Goal: Check status: Check status

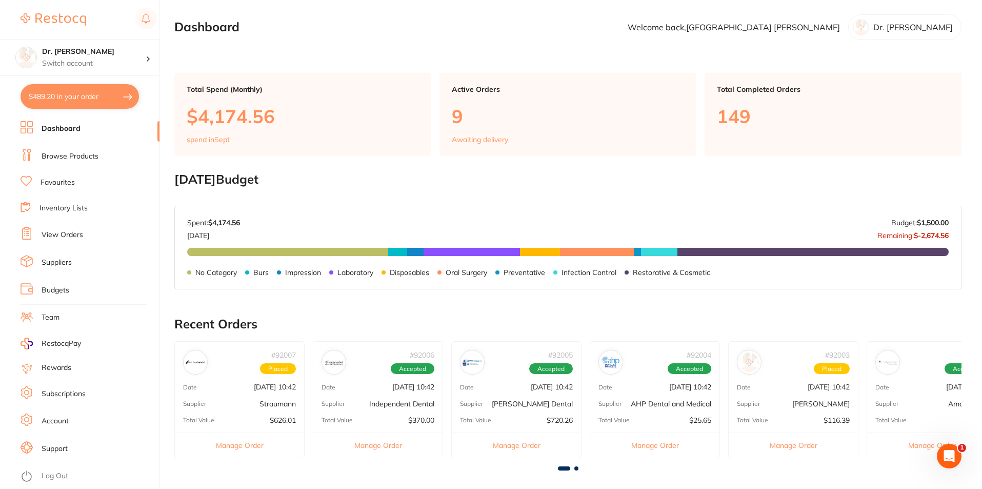
click at [58, 235] on link "View Orders" at bounding box center [63, 235] width 42 height 10
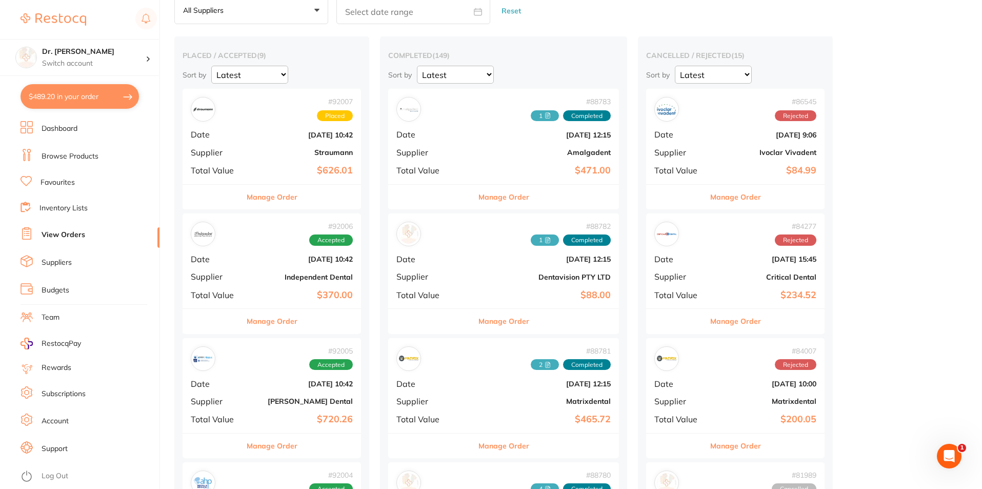
scroll to position [51, 0]
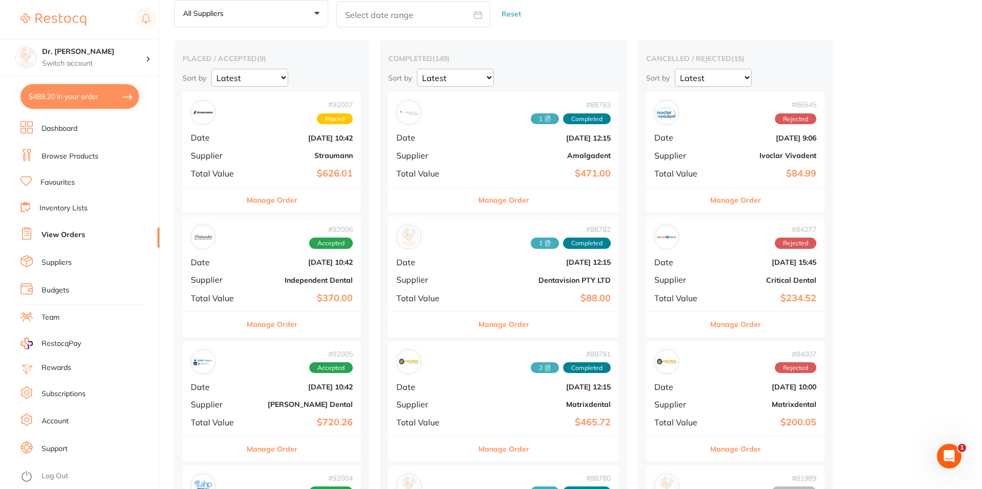
drag, startPoint x: 313, startPoint y: 254, endPoint x: 918, endPoint y: 81, distance: 629.1
click at [262, 151] on b "Straumann" at bounding box center [301, 155] width 103 height 8
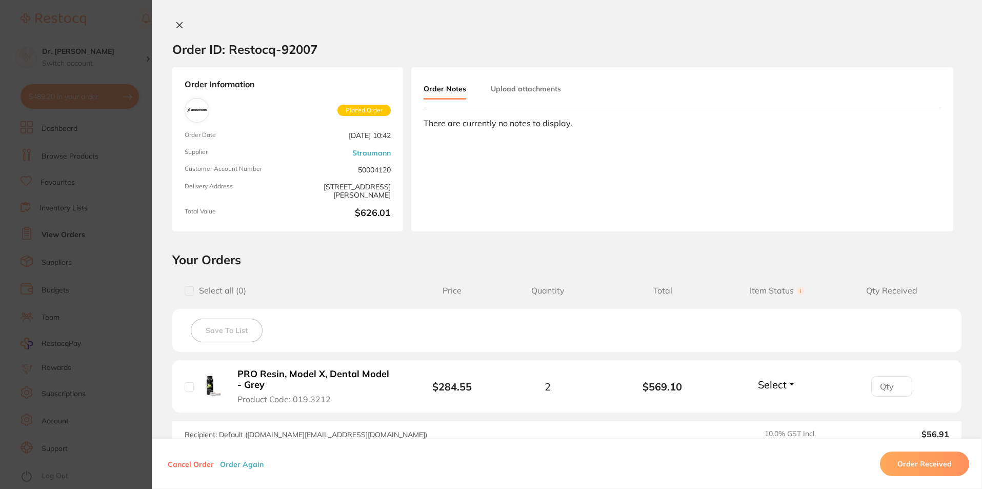
scroll to position [103, 0]
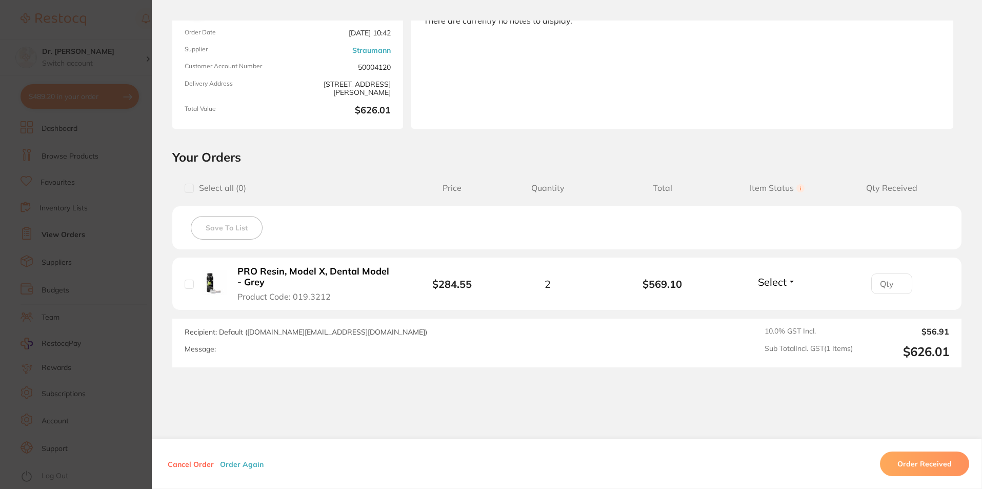
drag, startPoint x: 235, startPoint y: 298, endPoint x: 342, endPoint y: 301, distance: 106.7
click at [342, 301] on button "PRO Resin, Model X, Dental Model - Grey Product Code: 019.3212" at bounding box center [316, 284] width 165 height 36
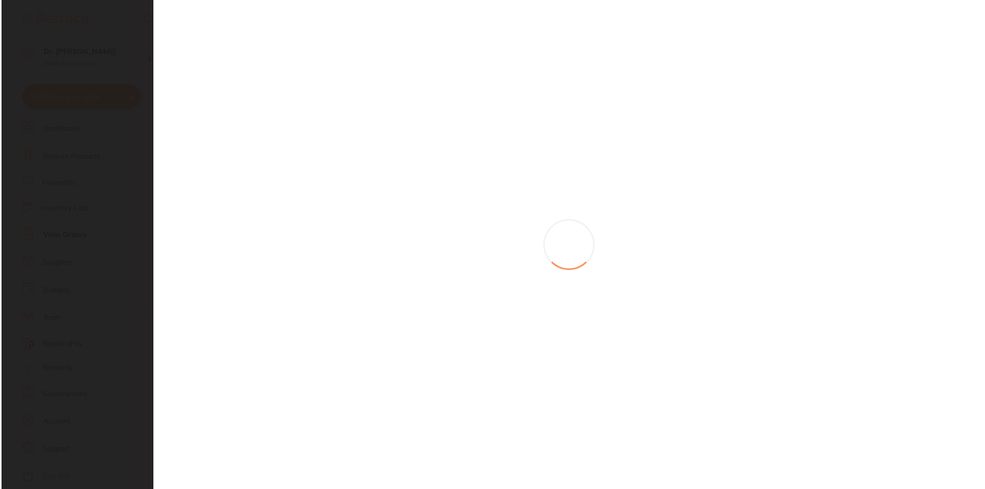
scroll to position [0, 0]
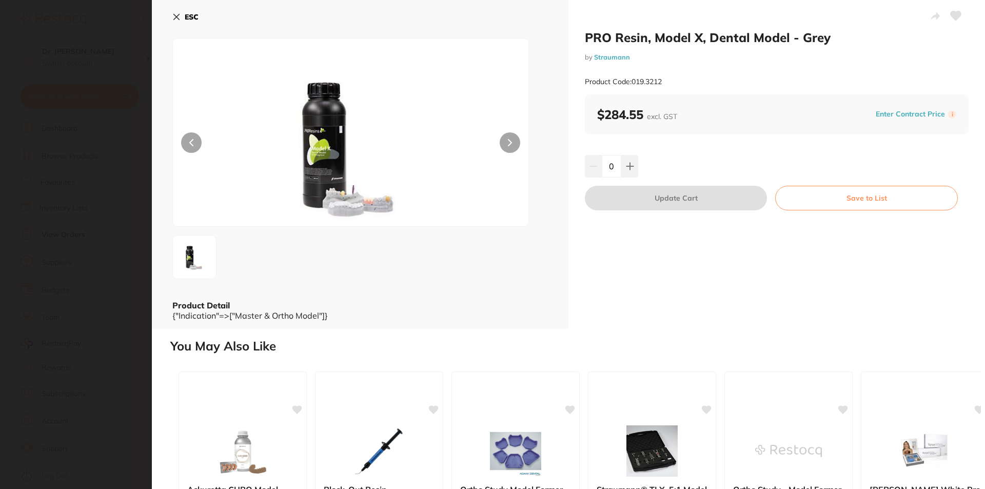
click at [329, 297] on div "ESC Product Detail {"Indication"=>["Master & Ortho Model"]}" at bounding box center [360, 164] width 417 height 329
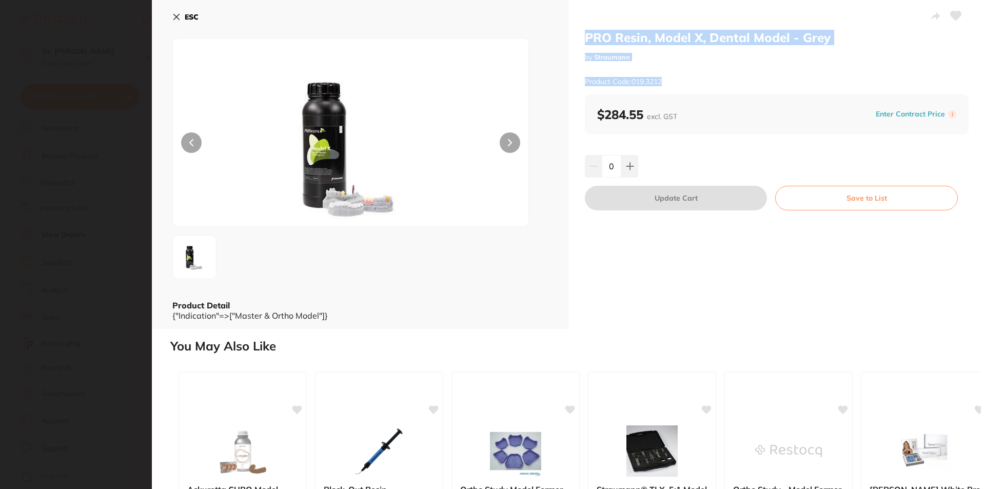
drag, startPoint x: 668, startPoint y: 82, endPoint x: 574, endPoint y: 35, distance: 105.1
click at [574, 35] on div "PRO Resin, Model X, Dental Model - Grey by Straumann Product Code: 019.3212 $28…" at bounding box center [776, 164] width 417 height 329
copy div "PRO Resin, Model X, Dental Model - Grey by Straumann Product Code: 019.3212"
